Goal: Entertainment & Leisure: Consume media (video, audio)

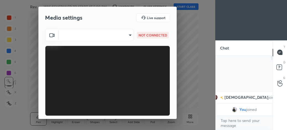
scroll to position [73, 56]
click at [128, 37] on body "1 2 3 4 5 6 7 C X Z C X Z E E Erase all H H Revision Class WAS SCHEDULED TO STA…" at bounding box center [143, 65] width 287 height 130
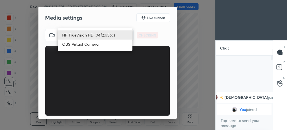
type input "feacf44b8995d66629f949e542a8ca85cb3a62bbab7293e7f3b75a0724a9180a"
type input "default"
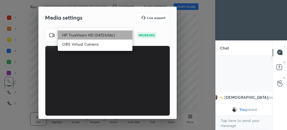
click at [125, 34] on li "HP TrueVision HD (04f2:b56c)" at bounding box center [95, 34] width 75 height 9
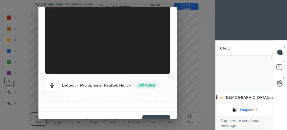
scroll to position [51, 0]
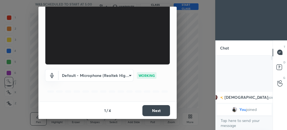
click at [167, 108] on button "Next" at bounding box center [156, 110] width 28 height 11
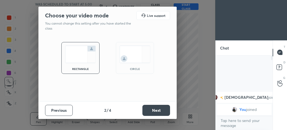
scroll to position [0, 0]
click at [136, 69] on div "circle" at bounding box center [135, 68] width 22 height 3
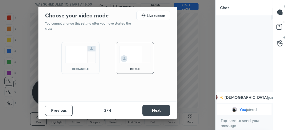
scroll to position [113, 56]
click at [158, 110] on button "Next" at bounding box center [156, 110] width 28 height 11
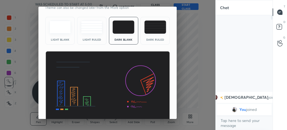
scroll to position [36, 0]
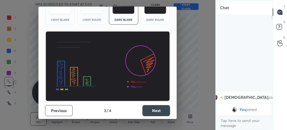
click at [160, 108] on button "Next" at bounding box center [156, 110] width 28 height 11
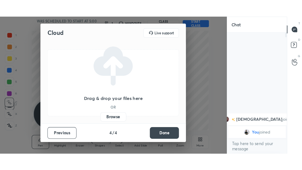
scroll to position [0, 0]
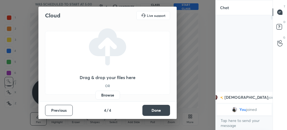
click at [160, 108] on button "Done" at bounding box center [156, 110] width 28 height 11
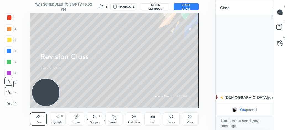
click at [190, 7] on button "START CLASS" at bounding box center [186, 6] width 25 height 7
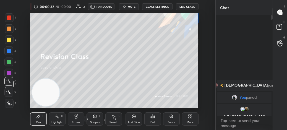
click at [188, 119] on div "More" at bounding box center [190, 118] width 17 height 13
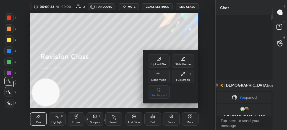
click at [176, 78] on div "Full screen F" at bounding box center [183, 76] width 22 height 13
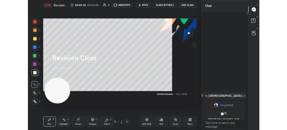
scroll to position [153, 59]
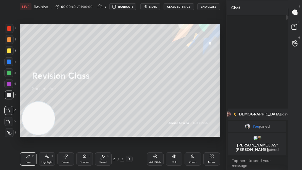
click at [10, 123] on icon at bounding box center [8, 121] width 5 height 4
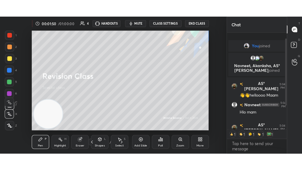
scroll to position [40, 0]
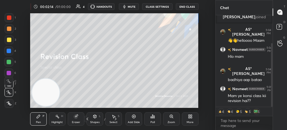
click at [188, 118] on div "More" at bounding box center [190, 118] width 17 height 13
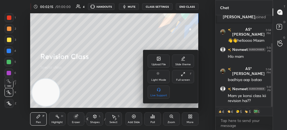
click at [180, 74] on div "Full screen F" at bounding box center [183, 76] width 22 height 13
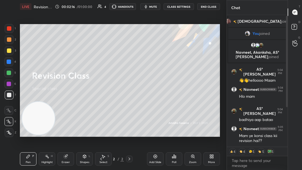
scroll to position [0, 0]
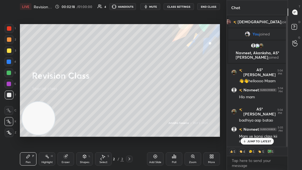
click at [260, 130] on p "JUMP TO LATEST" at bounding box center [260, 140] width 24 height 3
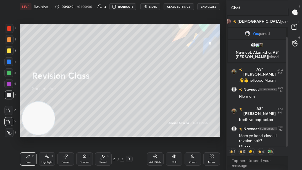
scroll to position [26, 0]
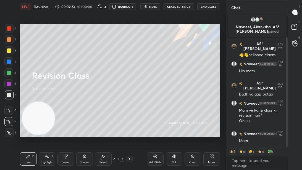
click at [9, 85] on div at bounding box center [9, 84] width 4 height 4
click at [157, 130] on div "Add Slide" at bounding box center [155, 158] width 17 height 13
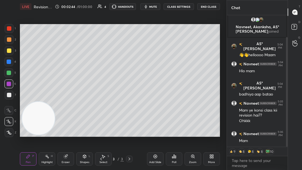
click at [9, 96] on div at bounding box center [9, 95] width 4 height 4
click at [9, 50] on div at bounding box center [9, 50] width 4 height 4
click at [10, 38] on div at bounding box center [9, 39] width 4 height 4
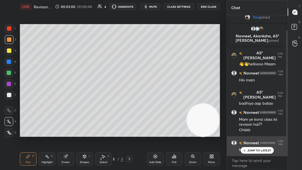
scroll to position [17, 0]
click at [253, 130] on p "JUMP TO LATEST" at bounding box center [260, 150] width 24 height 3
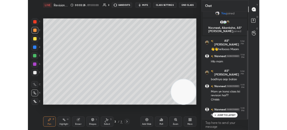
scroll to position [30, 0]
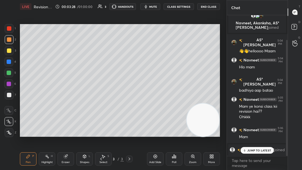
click at [248, 130] on p "JUMP TO LATEST" at bounding box center [260, 150] width 24 height 3
click at [68, 130] on div "Eraser" at bounding box center [66, 158] width 17 height 13
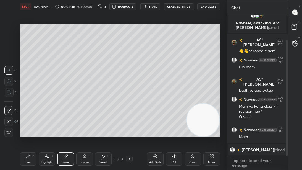
click at [12, 94] on div at bounding box center [9, 92] width 9 height 9
click at [35, 130] on div "Pen P" at bounding box center [28, 158] width 17 height 13
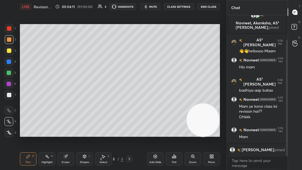
click at [7, 53] on div at bounding box center [9, 50] width 9 height 9
click at [11, 42] on div at bounding box center [9, 39] width 9 height 9
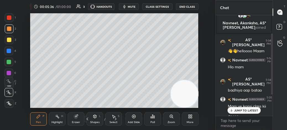
click at [240, 110] on p "JUMP TO LATEST" at bounding box center [246, 110] width 24 height 3
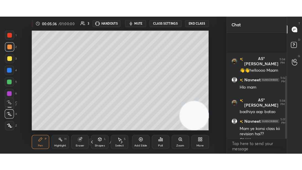
scroll to position [70, 0]
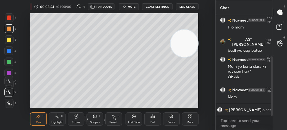
click at [187, 117] on div "More" at bounding box center [190, 118] width 17 height 13
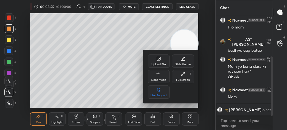
click at [187, 75] on div "Full screen F" at bounding box center [183, 76] width 22 height 13
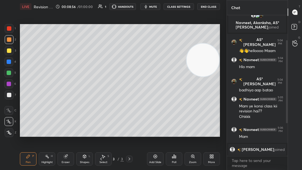
scroll to position [0, 0]
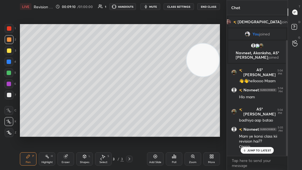
click at [264, 130] on p "JUMP TO LATEST" at bounding box center [260, 150] width 24 height 3
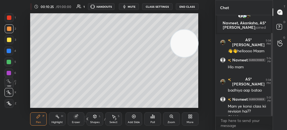
scroll to position [113, 56]
click at [242, 110] on p "JUMP TO LATEST" at bounding box center [246, 110] width 24 height 3
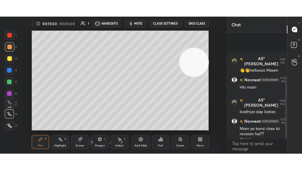
scroll to position [70, 0]
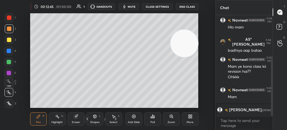
click at [10, 40] on div at bounding box center [9, 40] width 4 height 4
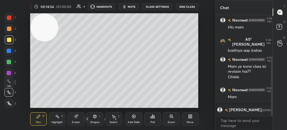
click at [187, 118] on div "More" at bounding box center [190, 118] width 17 height 13
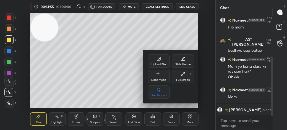
click at [184, 80] on div "Full screen" at bounding box center [183, 80] width 14 height 3
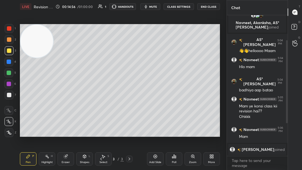
scroll to position [0, 0]
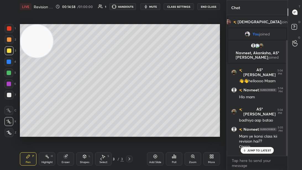
click at [246, 130] on icon at bounding box center [245, 150] width 4 height 3
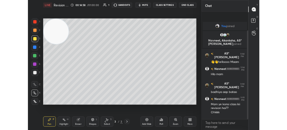
scroll to position [30, 0]
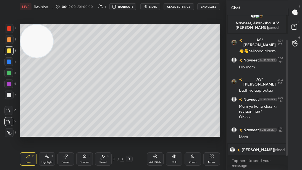
click at [152, 130] on div "Add Slide" at bounding box center [155, 158] width 17 height 13
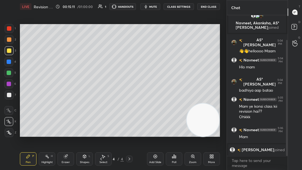
click at [70, 130] on div "Eraser" at bounding box center [66, 158] width 17 height 13
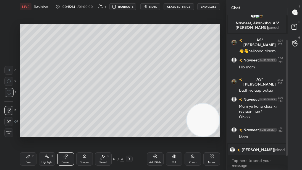
click at [28, 130] on icon at bounding box center [28, 156] width 4 height 4
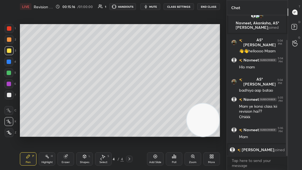
click at [13, 30] on div at bounding box center [9, 28] width 9 height 9
click at [13, 93] on div at bounding box center [9, 94] width 9 height 9
click at [12, 32] on div at bounding box center [9, 28] width 9 height 9
click at [69, 130] on div "Pen P Highlight H Eraser Shapes L Select S 4 / 4 Add Slide Poll Zoom More" at bounding box center [120, 159] width 200 height 22
click at [66, 130] on icon at bounding box center [66, 157] width 4 height 4
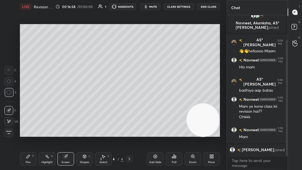
click at [19, 130] on div "LIVE Revision Class 00:16:58 / 01:00:00 1 HANDOUTS mute CLASS SETTINGS End Clas…" at bounding box center [120, 85] width 205 height 170
click at [29, 130] on div "Pen" at bounding box center [28, 162] width 5 height 3
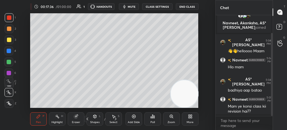
scroll to position [113, 56]
click at [235, 110] on p "JUMP TO LATEST" at bounding box center [246, 110] width 24 height 3
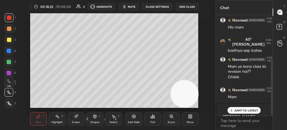
scroll to position [76, 0]
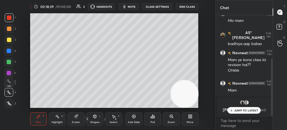
click at [234, 110] on p "JUMP TO LATEST" at bounding box center [246, 110] width 24 height 3
click at [87, 118] on icon at bounding box center [88, 119] width 2 height 3
click at [117, 118] on icon at bounding box center [115, 119] width 4 height 4
click at [9, 39] on div at bounding box center [9, 40] width 4 height 4
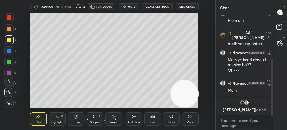
scroll to position [96, 0]
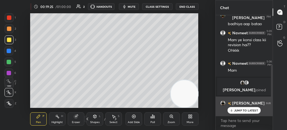
click at [233, 112] on icon at bounding box center [232, 110] width 4 height 3
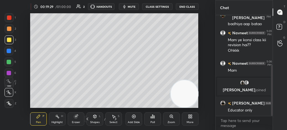
click at [165, 7] on button "CLASS SETTINGS" at bounding box center [157, 6] width 30 height 7
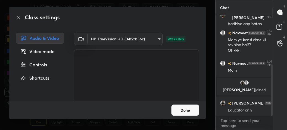
click at [182, 110] on button "Done" at bounding box center [185, 110] width 28 height 11
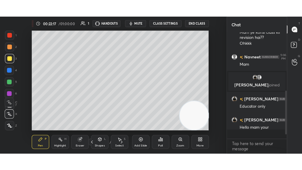
scroll to position [99, 56]
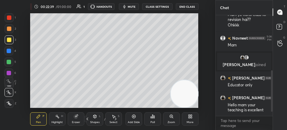
click at [9, 85] on div at bounding box center [8, 81] width 9 height 9
click at [11, 86] on div "X" at bounding box center [10, 91] width 12 height 11
click at [12, 87] on div "X" at bounding box center [10, 91] width 12 height 11
click at [11, 86] on div "X" at bounding box center [10, 91] width 12 height 11
click at [189, 121] on div "More" at bounding box center [190, 122] width 7 height 3
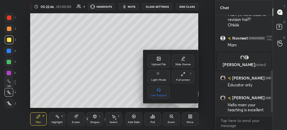
click at [176, 78] on div "Full screen F" at bounding box center [183, 76] width 22 height 13
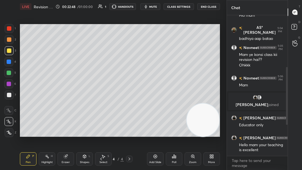
scroll to position [11, 0]
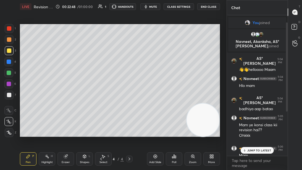
click at [11, 95] on div at bounding box center [9, 94] width 9 height 9
click at [261, 130] on p "JUMP TO LATEST" at bounding box center [260, 150] width 24 height 3
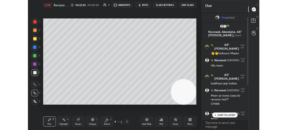
scroll to position [82, 0]
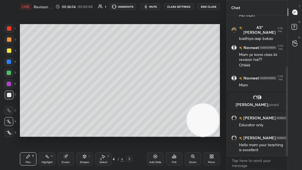
click at [12, 73] on div at bounding box center [8, 72] width 9 height 9
click at [11, 86] on div at bounding box center [8, 83] width 9 height 9
click at [156, 130] on icon at bounding box center [155, 156] width 4 height 4
click at [9, 50] on div at bounding box center [9, 50] width 4 height 4
click at [11, 91] on div at bounding box center [9, 94] width 9 height 9
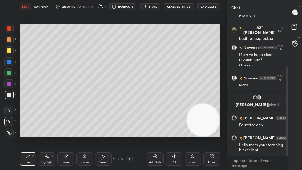
click at [99, 130] on icon at bounding box center [101, 159] width 4 height 4
click at [101, 130] on icon at bounding box center [101, 159] width 4 height 4
click at [128, 130] on icon at bounding box center [129, 159] width 4 height 4
click at [127, 130] on icon at bounding box center [129, 159] width 4 height 4
click at [10, 52] on div at bounding box center [9, 50] width 4 height 4
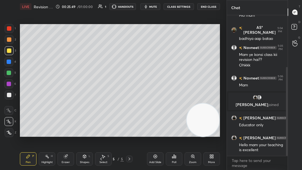
click at [11, 97] on div at bounding box center [9, 95] width 4 height 4
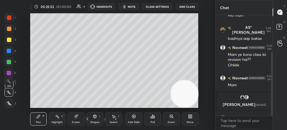
scroll to position [113, 56]
click at [236, 110] on p "JUMP TO LATEST" at bounding box center [246, 110] width 24 height 3
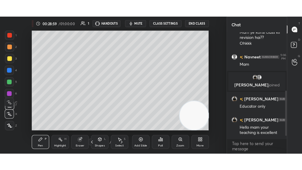
scroll to position [135, 0]
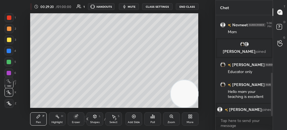
click at [189, 117] on icon at bounding box center [189, 117] width 1 height 1
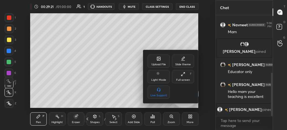
click at [187, 78] on div "Full screen F" at bounding box center [183, 76] width 22 height 13
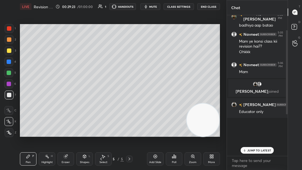
scroll to position [25, 0]
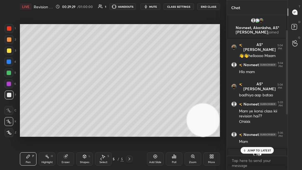
click at [249, 130] on p "JUMP TO LATEST" at bounding box center [260, 150] width 24 height 3
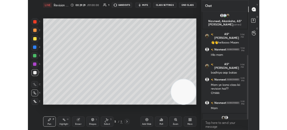
scroll to position [95, 0]
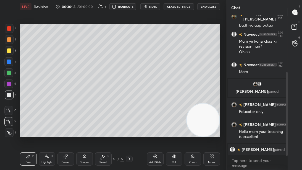
click at [6, 51] on div at bounding box center [9, 50] width 9 height 9
click at [12, 97] on div at bounding box center [9, 94] width 9 height 9
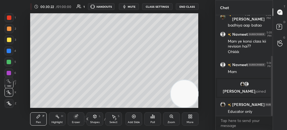
scroll to position [113, 56]
click at [237, 111] on p "JUMP TO LATEST" at bounding box center [246, 110] width 24 height 3
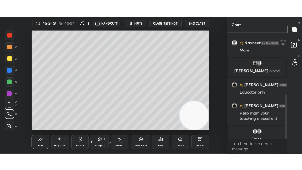
scroll to position [141, 0]
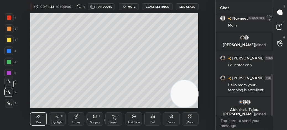
click at [10, 38] on div at bounding box center [9, 40] width 4 height 4
click at [200, 33] on div "Setting up your live class Poll for secs No correct answer Start poll" at bounding box center [114, 60] width 193 height 95
click at [189, 122] on div "More" at bounding box center [190, 122] width 7 height 3
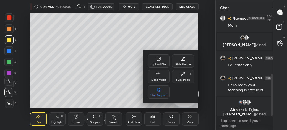
click at [184, 80] on div "Full screen" at bounding box center [183, 80] width 14 height 3
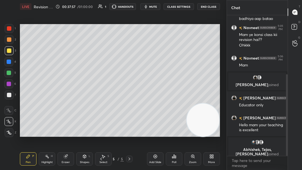
scroll to position [25, 0]
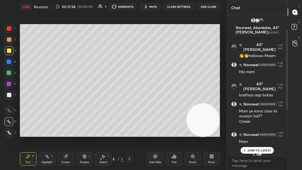
click at [6, 74] on div at bounding box center [8, 72] width 9 height 9
click at [257, 130] on p "JUMP TO LATEST" at bounding box center [260, 150] width 24 height 3
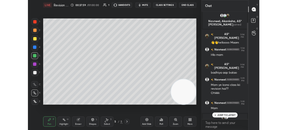
scroll to position [106, 0]
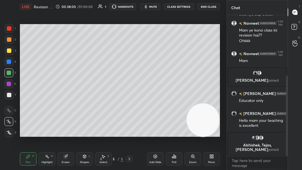
click at [157, 130] on icon at bounding box center [155, 156] width 4 height 4
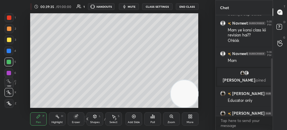
scroll to position [113, 56]
click at [237, 110] on p "JUMP TO LATEST" at bounding box center [246, 110] width 24 height 3
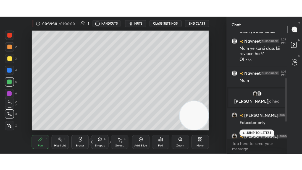
scroll to position [146, 0]
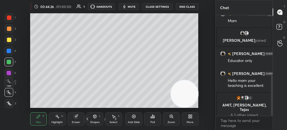
click at [190, 117] on icon at bounding box center [190, 116] width 4 height 4
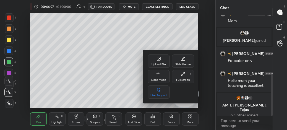
click at [187, 80] on div "Full screen" at bounding box center [183, 80] width 14 height 3
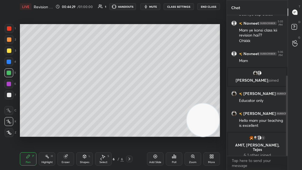
scroll to position [25, 0]
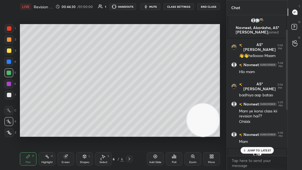
click at [249, 130] on p "JUMP TO LATEST" at bounding box center [260, 150] width 24 height 3
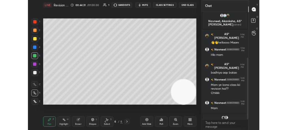
scroll to position [106, 0]
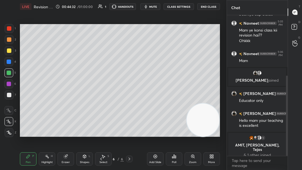
click at [11, 96] on div at bounding box center [9, 95] width 4 height 4
click at [101, 130] on icon at bounding box center [101, 158] width 2 height 3
click at [100, 130] on icon at bounding box center [101, 159] width 4 height 4
click at [101, 130] on icon at bounding box center [101, 158] width 2 height 3
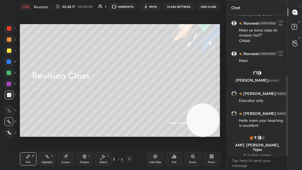
click at [129, 130] on icon at bounding box center [129, 159] width 4 height 4
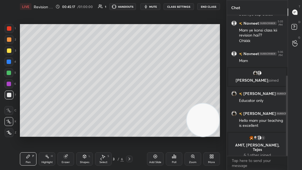
click at [130, 130] on icon at bounding box center [129, 159] width 4 height 4
click at [129, 130] on icon at bounding box center [129, 159] width 4 height 4
click at [153, 130] on div "Add Slide" at bounding box center [155, 158] width 17 height 13
click at [128, 130] on icon at bounding box center [129, 159] width 4 height 4
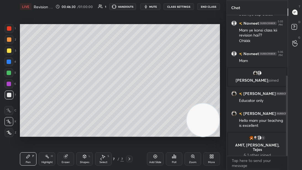
click at [157, 130] on div "Add Slide" at bounding box center [155, 158] width 17 height 13
click at [10, 73] on div at bounding box center [9, 73] width 4 height 4
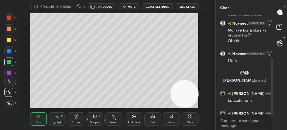
scroll to position [113, 56]
click at [238, 110] on p "JUMP TO LATEST" at bounding box center [246, 110] width 24 height 3
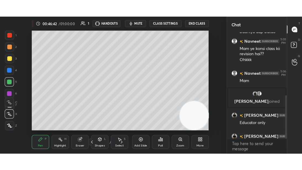
scroll to position [146, 0]
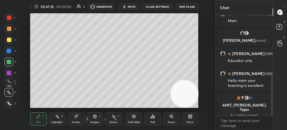
click at [191, 121] on div "More" at bounding box center [190, 122] width 7 height 3
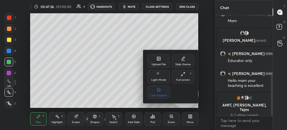
click at [180, 76] on div "Full screen F" at bounding box center [183, 76] width 22 height 13
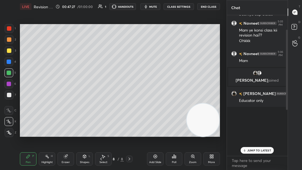
scroll to position [25, 0]
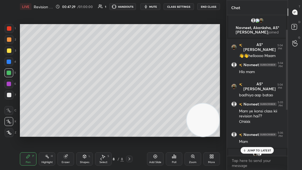
click at [69, 130] on div "Eraser" at bounding box center [66, 158] width 17 height 13
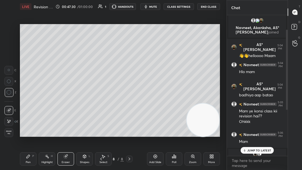
click at [8, 130] on span "Erase all" at bounding box center [9, 132] width 8 height 4
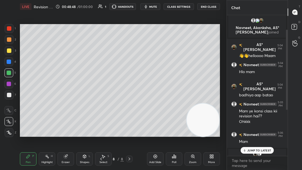
click at [264, 130] on p "JUMP TO LATEST" at bounding box center [260, 150] width 24 height 3
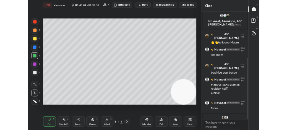
scroll to position [106, 0]
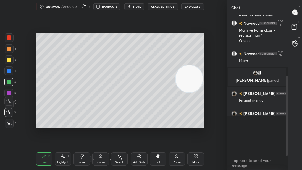
type textarea "x"
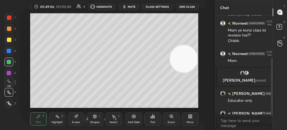
scroll to position [113, 56]
click at [243, 111] on p "JUMP TO LATEST" at bounding box center [246, 110] width 24 height 3
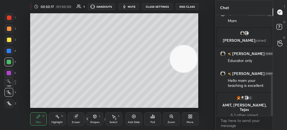
click at [134, 119] on div "Add Slide" at bounding box center [134, 118] width 17 height 13
click at [10, 28] on div at bounding box center [9, 29] width 4 height 4
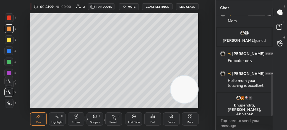
click at [136, 120] on div "Add Slide" at bounding box center [134, 118] width 17 height 13
click at [194, 118] on div "More" at bounding box center [190, 118] width 17 height 13
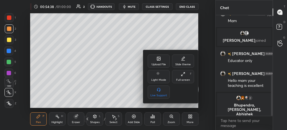
click at [109, 77] on div at bounding box center [143, 65] width 287 height 130
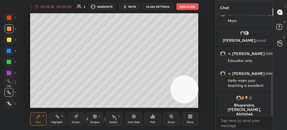
click at [9, 62] on div at bounding box center [9, 62] width 4 height 4
click at [9, 19] on div at bounding box center [9, 17] width 4 height 4
click at [9, 40] on div at bounding box center [9, 40] width 4 height 4
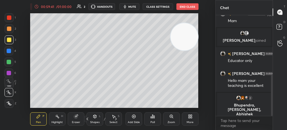
click at [135, 119] on div "Add Slide" at bounding box center [134, 118] width 17 height 13
click at [10, 99] on div "Z" at bounding box center [11, 102] width 12 height 11
click at [8, 63] on div at bounding box center [9, 62] width 4 height 4
